Goal: Task Accomplishment & Management: Use online tool/utility

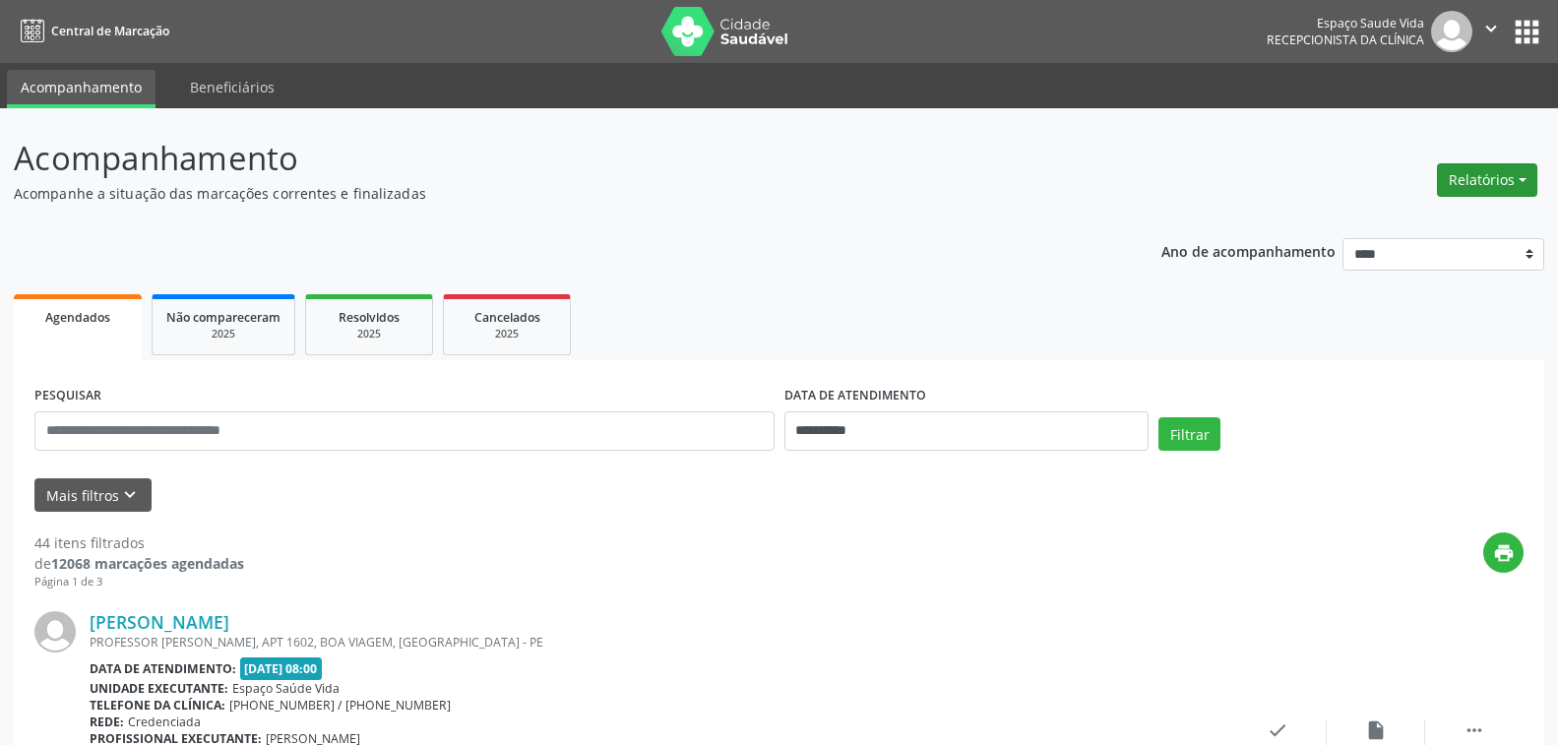
click at [1471, 178] on button "Relatórios" at bounding box center [1487, 179] width 100 height 33
click at [1388, 217] on link "Agendamentos" at bounding box center [1433, 223] width 212 height 28
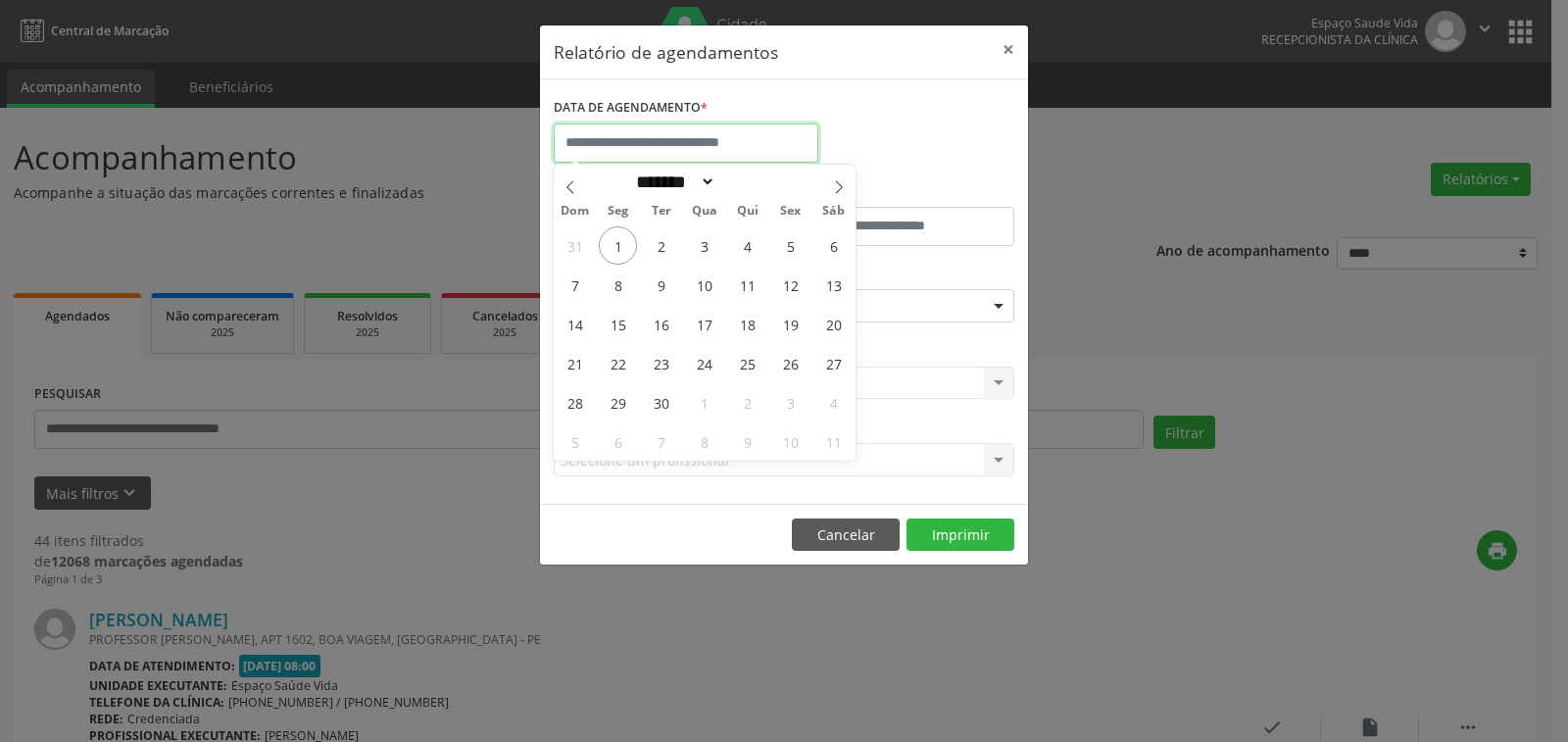
click at [654, 146] on input "text" at bounding box center [686, 142] width 265 height 39
click at [1003, 48] on button "×" at bounding box center [1008, 50] width 39 height 48
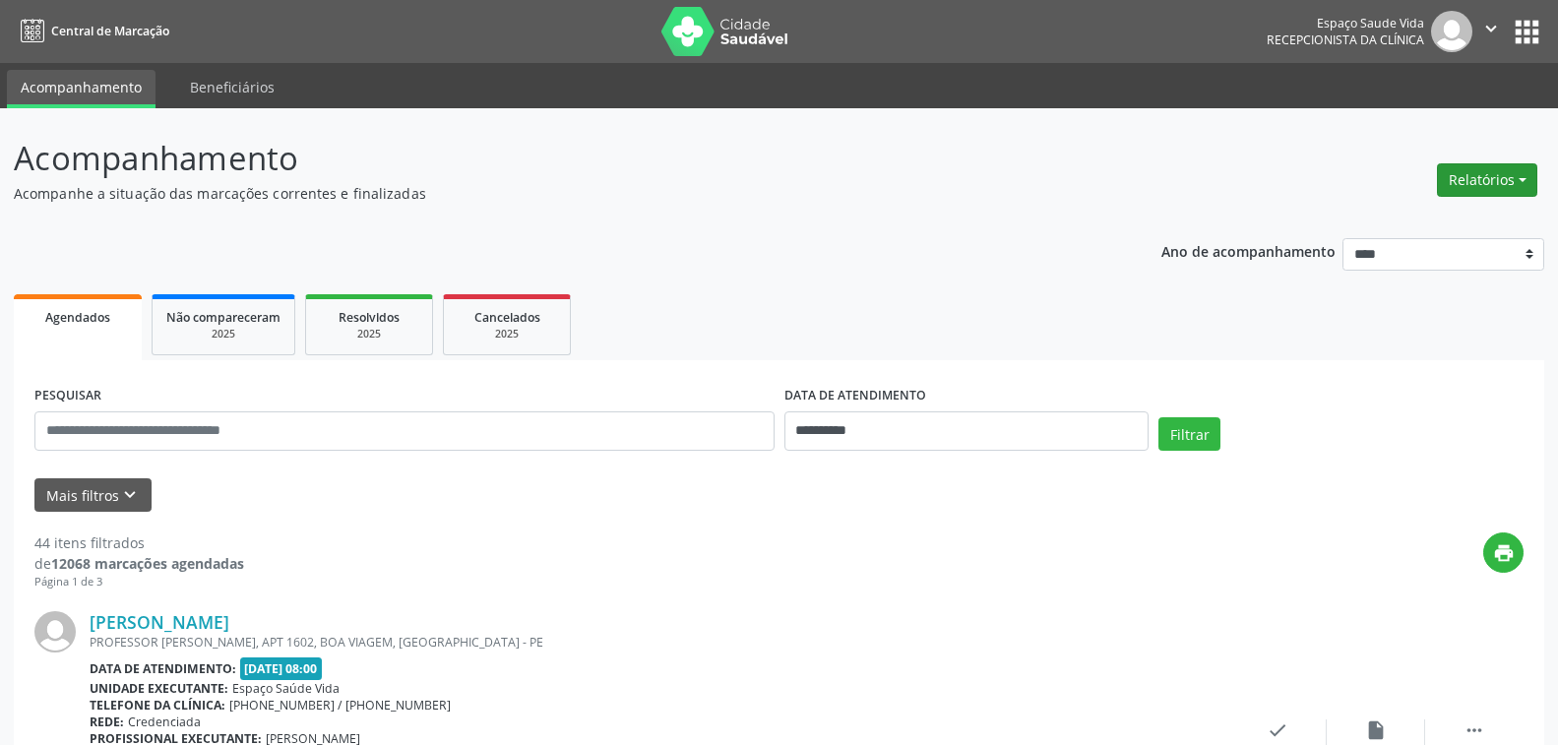
click at [1482, 181] on button "Relatórios" at bounding box center [1487, 179] width 100 height 33
click at [1377, 214] on link "Agendamentos" at bounding box center [1433, 223] width 212 height 28
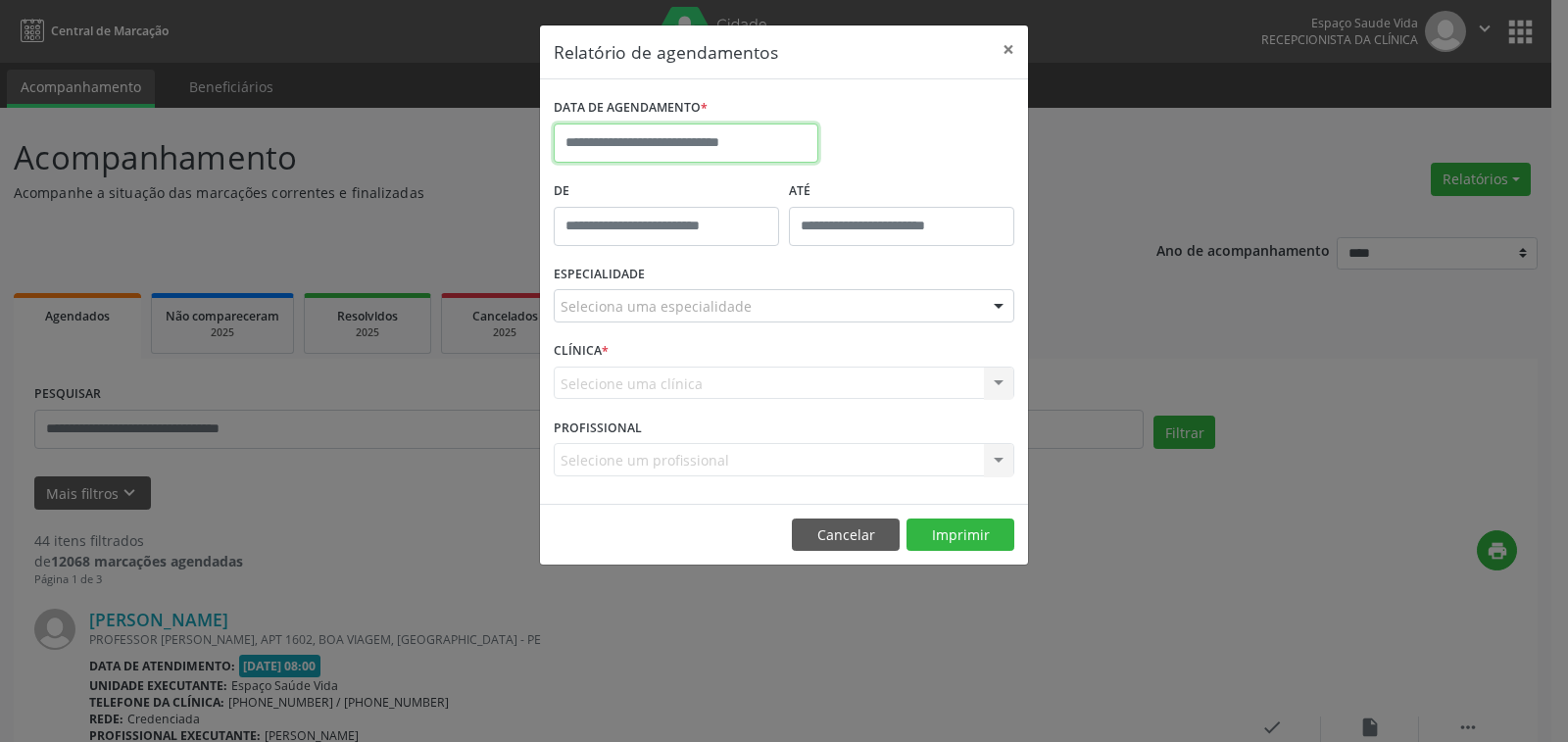
click at [620, 128] on input "text" at bounding box center [686, 142] width 265 height 39
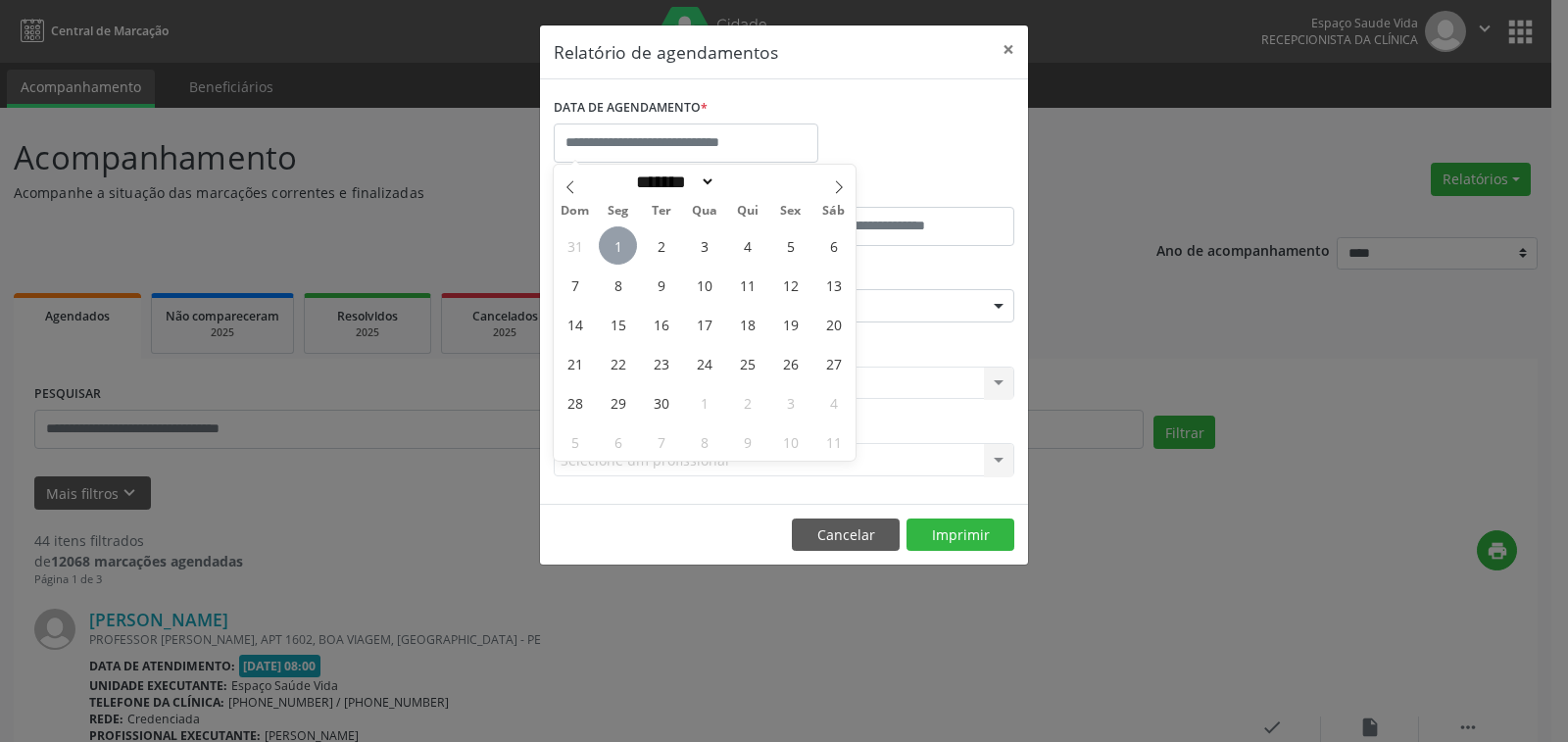
click at [618, 246] on span "1" at bounding box center [617, 245] width 38 height 38
type input "**********"
click at [620, 250] on span "1" at bounding box center [617, 245] width 38 height 38
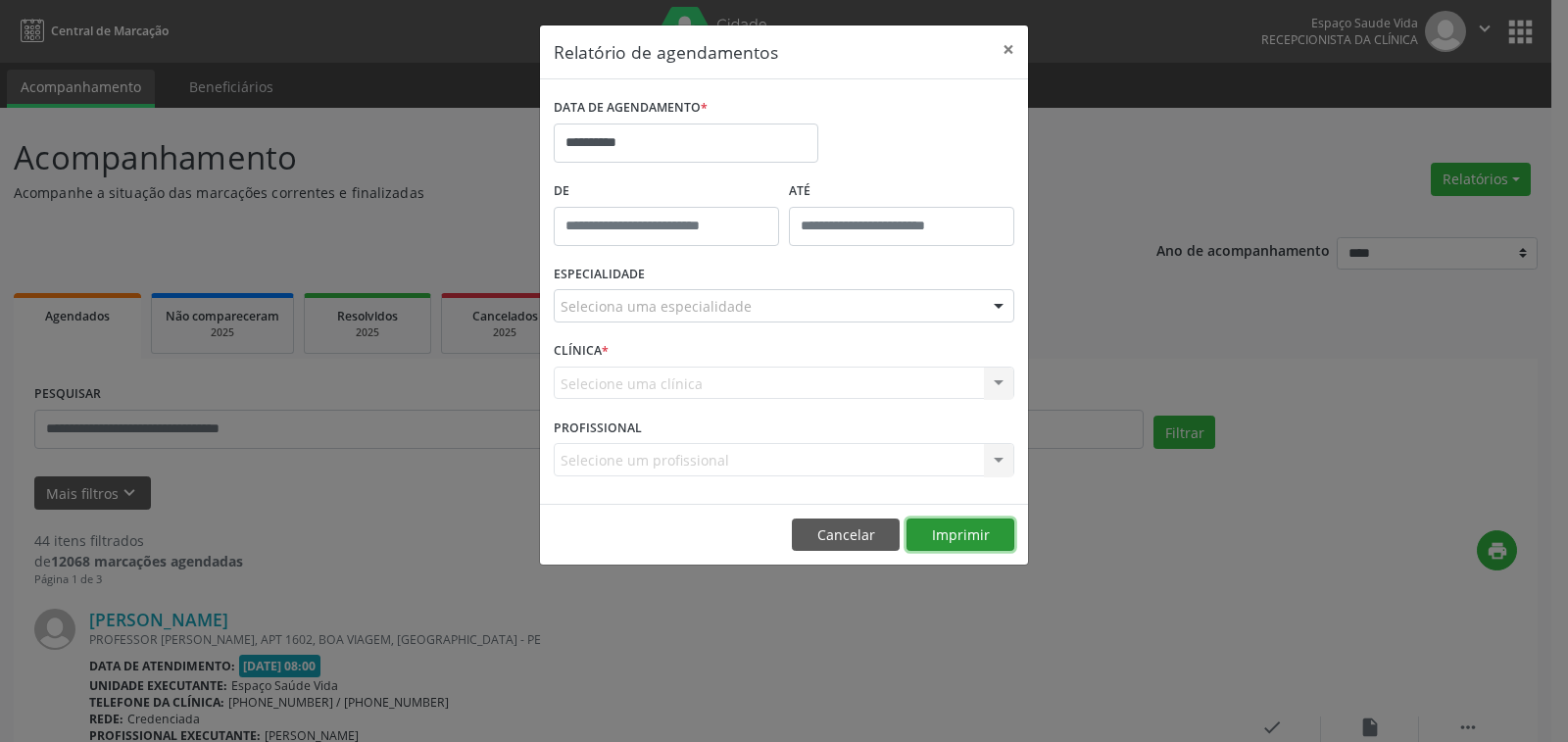
click at [967, 535] on button "Imprimir" at bounding box center [961, 535] width 108 height 33
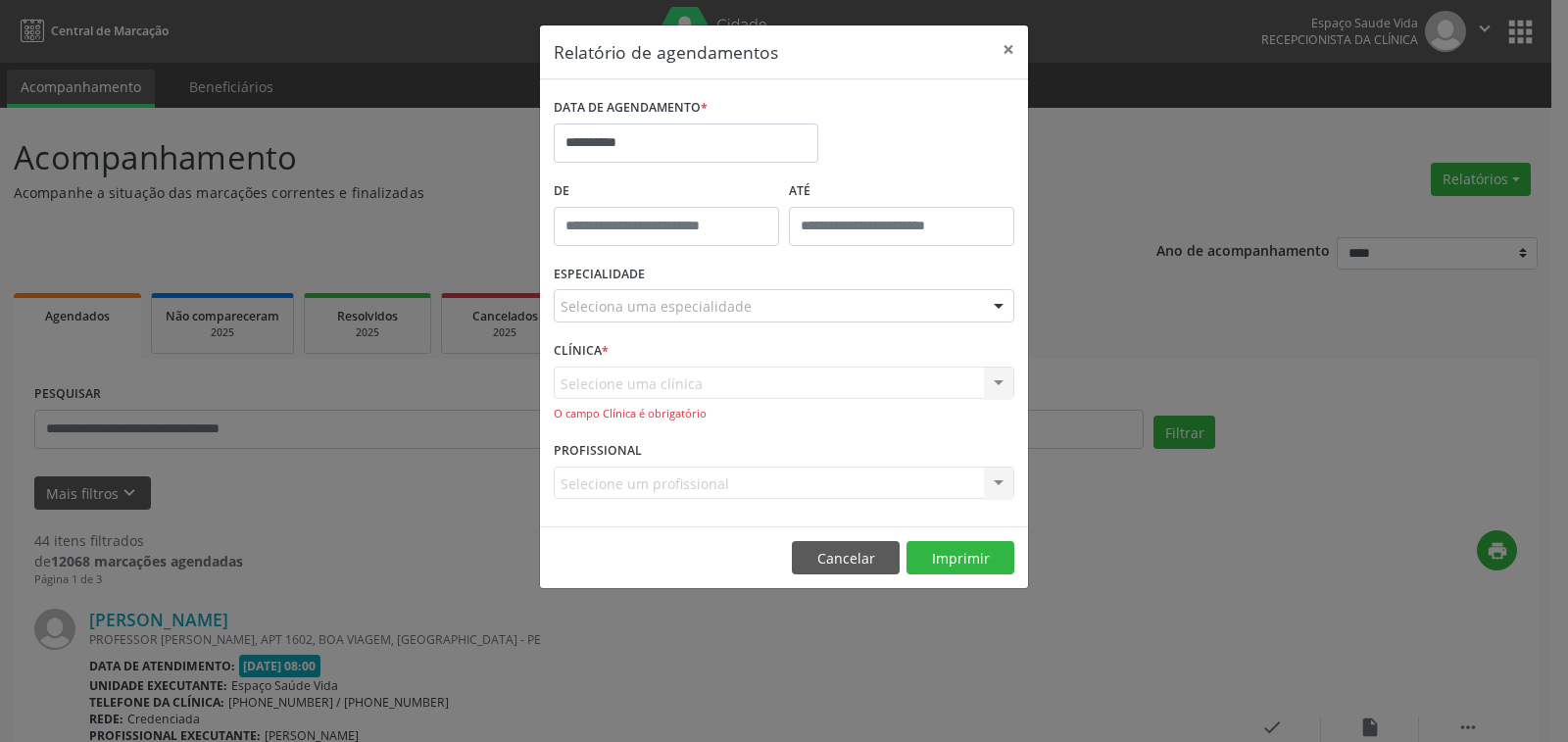
click at [674, 354] on div "CLÍNICA * Selecione uma clínica Nenhum resultado encontrado para: " " Não há ne…" at bounding box center [784, 386] width 470 height 100
click at [641, 340] on div "CLÍNICA * Selecione uma clínica Nenhum resultado encontrado para: " " Não há ne…" at bounding box center [784, 386] width 470 height 100
click at [973, 349] on div "CLÍNICA * Selecione uma clínica Nenhum resultado encontrado para: " " Não há ne…" at bounding box center [784, 386] width 470 height 100
click at [808, 277] on div "ESPECIALIDADE Seleciona uma especialidade Todas as especialidades Alergologia A…" at bounding box center [784, 298] width 470 height 77
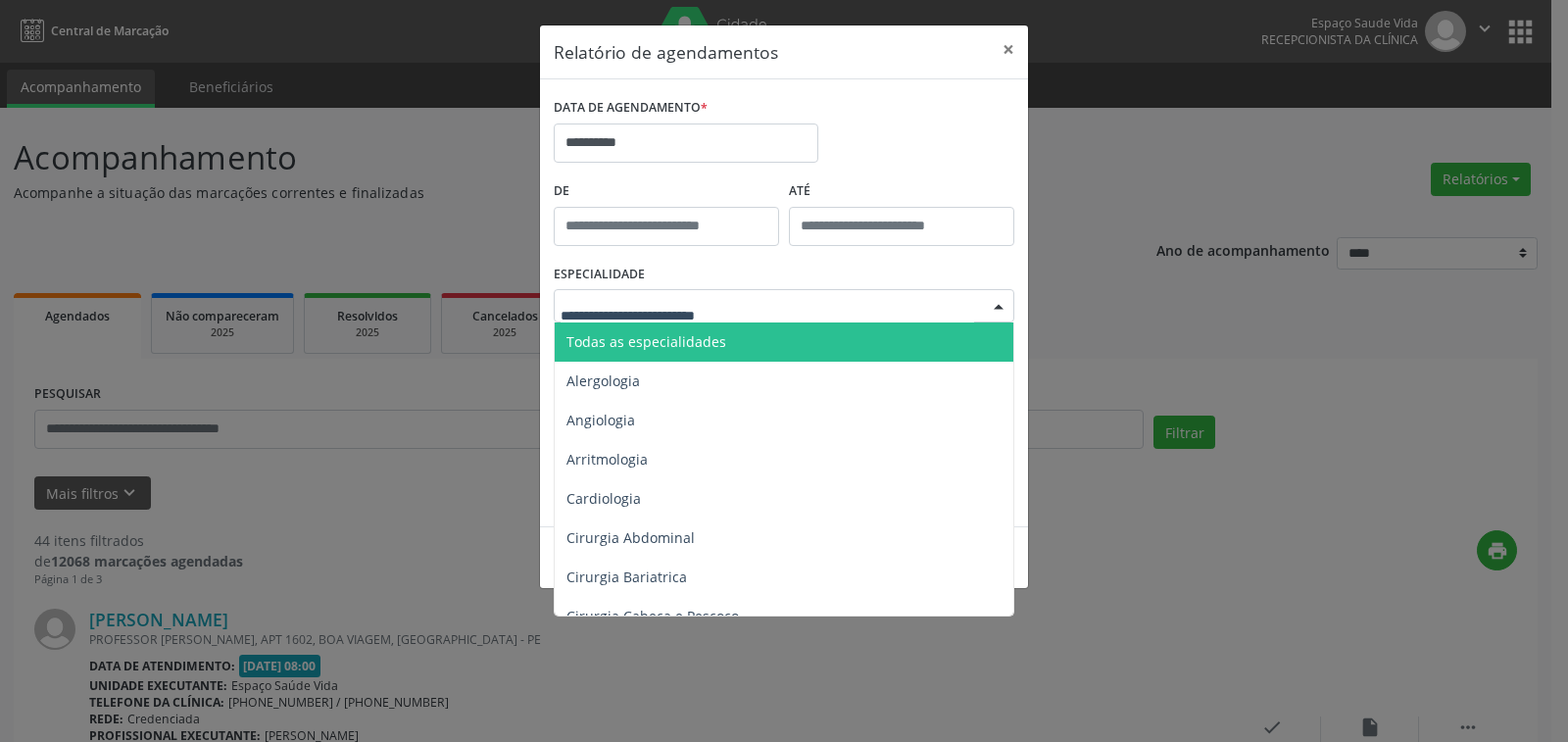
click at [692, 339] on span "Todas as especialidades" at bounding box center [646, 342] width 159 height 19
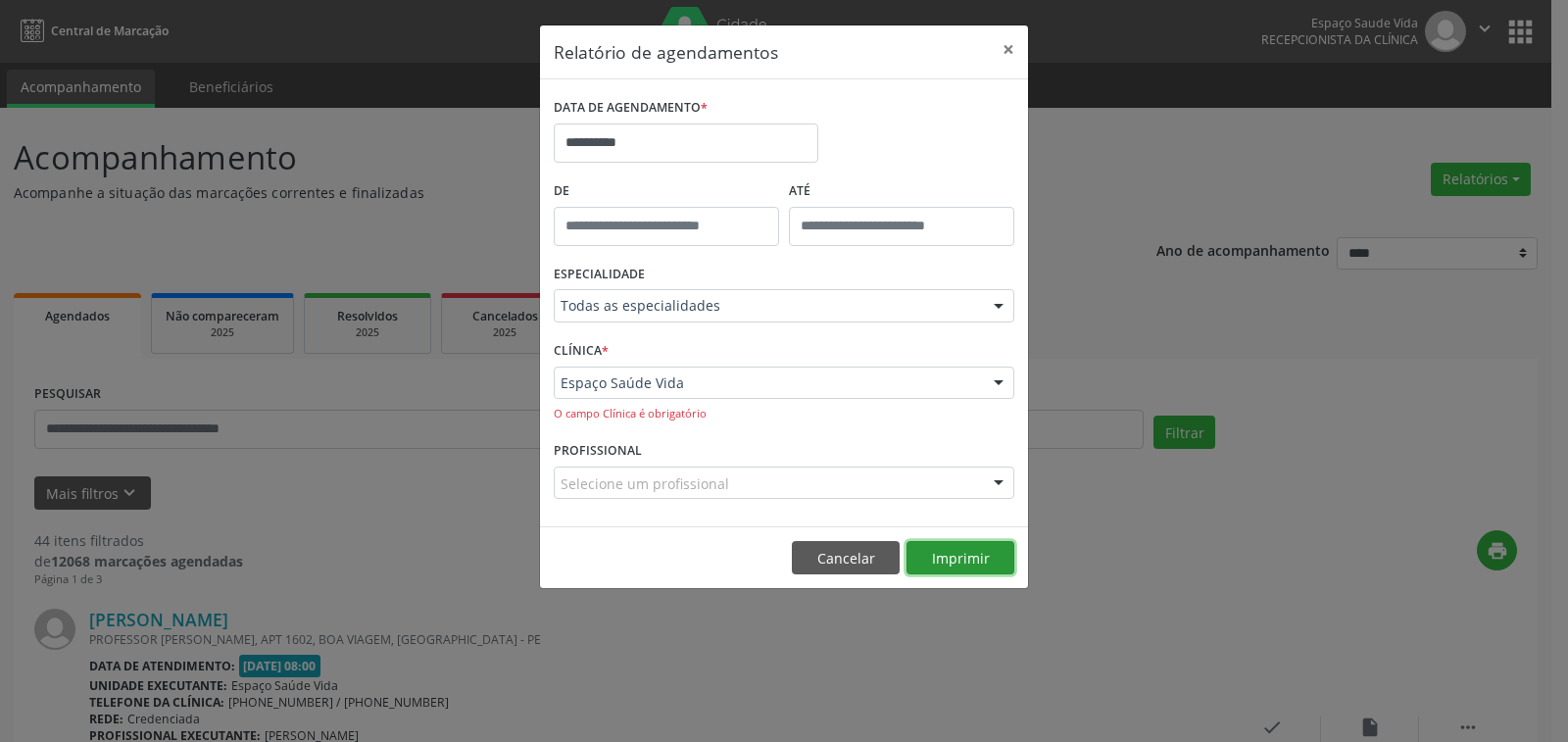
click at [968, 554] on button "Imprimir" at bounding box center [961, 557] width 108 height 33
